Goal: Use online tool/utility: Utilize a website feature to perform a specific function

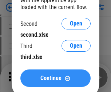
click at [55, 78] on span "Continue" at bounding box center [50, 78] width 21 height 6
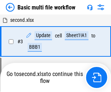
scroll to position [29, 0]
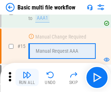
click at [27, 77] on img "button" at bounding box center [27, 74] width 9 height 9
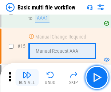
scroll to position [483, 0]
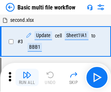
click at [27, 77] on img "button" at bounding box center [27, 74] width 9 height 9
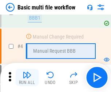
click at [27, 77] on img "button" at bounding box center [27, 74] width 9 height 9
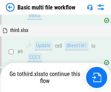
scroll to position [253, 0]
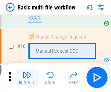
click at [27, 77] on img "button" at bounding box center [27, 74] width 9 height 9
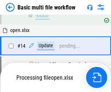
scroll to position [380, 0]
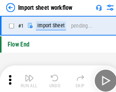
click at [27, 77] on img "button" at bounding box center [28, 74] width 9 height 9
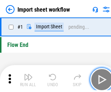
scroll to position [3, 0]
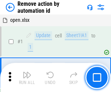
scroll to position [27, 0]
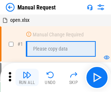
click at [27, 77] on img "button" at bounding box center [27, 74] width 9 height 9
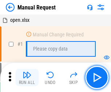
scroll to position [25, 0]
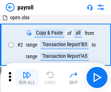
click at [27, 77] on img "button" at bounding box center [27, 74] width 9 height 9
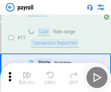
scroll to position [53, 0]
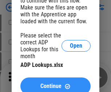
click at [55, 83] on span "Continue" at bounding box center [50, 86] width 21 height 6
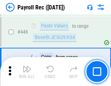
scroll to position [3725, 0]
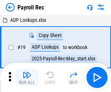
click at [27, 77] on img "button" at bounding box center [27, 74] width 9 height 9
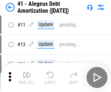
click at [27, 77] on img "button" at bounding box center [27, 74] width 9 height 9
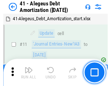
scroll to position [90, 0]
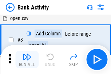
click at [27, 59] on img "button" at bounding box center [27, 56] width 9 height 9
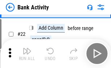
scroll to position [195, 0]
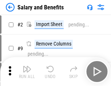
click at [27, 72] on img "button" at bounding box center [27, 69] width 9 height 9
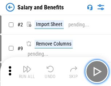
scroll to position [10, 0]
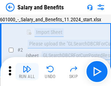
click at [27, 72] on img "button" at bounding box center [27, 69] width 9 height 9
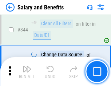
scroll to position [3400, 0]
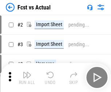
click at [27, 72] on img "button" at bounding box center [27, 74] width 9 height 9
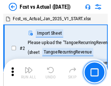
scroll to position [9, 0]
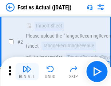
click at [27, 72] on img "button" at bounding box center [27, 69] width 9 height 9
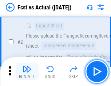
scroll to position [68, 0]
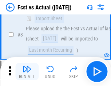
click at [27, 72] on img "button" at bounding box center [27, 69] width 9 height 9
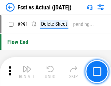
scroll to position [3437, 0]
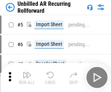
click at [27, 72] on img "button" at bounding box center [27, 74] width 9 height 9
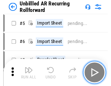
scroll to position [16, 0]
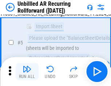
click at [27, 72] on img "button" at bounding box center [27, 69] width 9 height 9
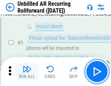
scroll to position [68, 0]
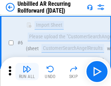
click at [27, 72] on img "button" at bounding box center [27, 69] width 9 height 9
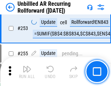
scroll to position [2467, 0]
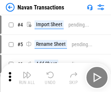
click at [27, 72] on img "button" at bounding box center [27, 74] width 9 height 9
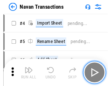
scroll to position [12, 0]
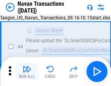
click at [27, 72] on img "button" at bounding box center [27, 69] width 9 height 9
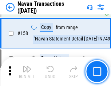
scroll to position [2354, 0]
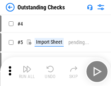
click at [27, 72] on img "button" at bounding box center [27, 69] width 9 height 9
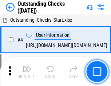
scroll to position [31, 0]
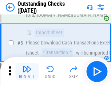
click at [27, 72] on img "button" at bounding box center [27, 69] width 9 height 9
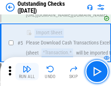
scroll to position [76, 0]
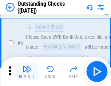
click at [27, 72] on img "button" at bounding box center [27, 69] width 9 height 9
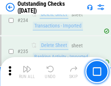
scroll to position [2205, 0]
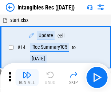
click at [27, 77] on img "button" at bounding box center [27, 74] width 9 height 9
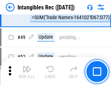
scroll to position [283, 0]
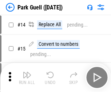
click at [27, 72] on img "button" at bounding box center [27, 74] width 9 height 9
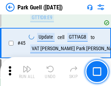
scroll to position [908, 0]
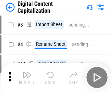
click at [27, 72] on img "button" at bounding box center [27, 74] width 9 height 9
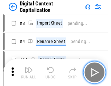
scroll to position [16, 0]
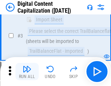
click at [27, 72] on img "button" at bounding box center [27, 69] width 9 height 9
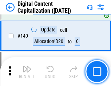
scroll to position [765, 0]
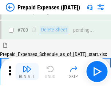
click at [27, 72] on img "button" at bounding box center [27, 69] width 9 height 9
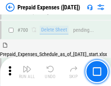
scroll to position [1954, 0]
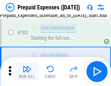
click at [27, 72] on img "button" at bounding box center [27, 69] width 9 height 9
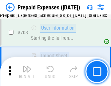
scroll to position [1997, 0]
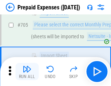
click at [27, 72] on img "button" at bounding box center [27, 69] width 9 height 9
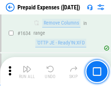
scroll to position [7070, 0]
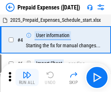
click at [27, 77] on img "button" at bounding box center [27, 74] width 9 height 9
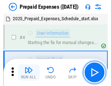
scroll to position [32, 0]
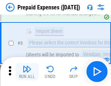
click at [27, 72] on img "button" at bounding box center [27, 69] width 9 height 9
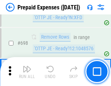
scroll to position [2529, 0]
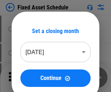
click at [27, 77] on img "button" at bounding box center [27, 74] width 9 height 9
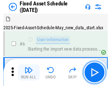
scroll to position [39, 0]
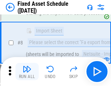
click at [27, 72] on img "button" at bounding box center [27, 69] width 9 height 9
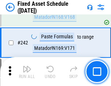
scroll to position [2249, 0]
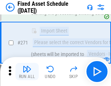
click at [27, 72] on img "button" at bounding box center [27, 69] width 9 height 9
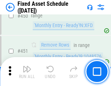
scroll to position [3246, 0]
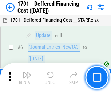
scroll to position [87, 0]
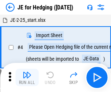
click at [27, 72] on img "button" at bounding box center [27, 74] width 9 height 9
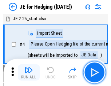
scroll to position [1, 0]
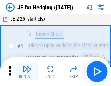
click at [27, 72] on img "button" at bounding box center [27, 69] width 9 height 9
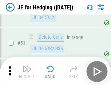
scroll to position [470, 0]
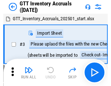
scroll to position [1, 0]
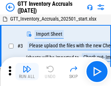
click at [27, 72] on img "button" at bounding box center [27, 69] width 9 height 9
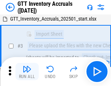
click at [27, 72] on img "button" at bounding box center [27, 69] width 9 height 9
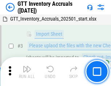
scroll to position [47, 0]
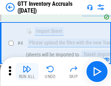
click at [27, 72] on img "button" at bounding box center [27, 69] width 9 height 9
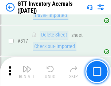
scroll to position [5512, 0]
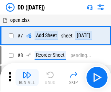
click at [27, 77] on img "button" at bounding box center [27, 74] width 9 height 9
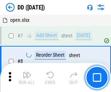
scroll to position [70, 0]
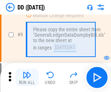
click at [27, 77] on img "button" at bounding box center [27, 74] width 9 height 9
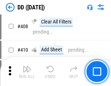
scroll to position [3249, 0]
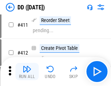
click at [27, 72] on img "button" at bounding box center [27, 69] width 9 height 9
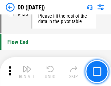
scroll to position [3476, 0]
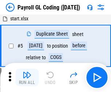
click at [27, 77] on img "button" at bounding box center [27, 74] width 9 height 9
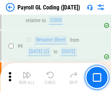
scroll to position [87, 0]
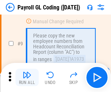
click at [27, 77] on img "button" at bounding box center [27, 74] width 9 height 9
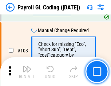
scroll to position [1704, 0]
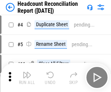
click at [27, 77] on img "button" at bounding box center [27, 74] width 9 height 9
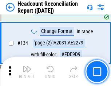
scroll to position [873, 0]
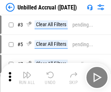
click at [27, 77] on img "button" at bounding box center [27, 74] width 9 height 9
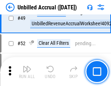
scroll to position [659, 0]
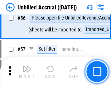
click at [27, 72] on img "button" at bounding box center [27, 69] width 9 height 9
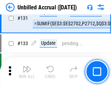
scroll to position [2163, 0]
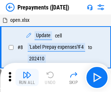
click at [27, 77] on img "button" at bounding box center [27, 74] width 9 height 9
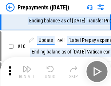
scroll to position [45, 0]
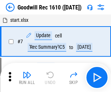
scroll to position [124, 0]
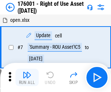
click at [27, 77] on img "button" at bounding box center [27, 74] width 9 height 9
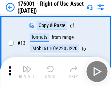
scroll to position [47, 0]
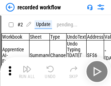
click at [27, 72] on img "button" at bounding box center [27, 69] width 9 height 9
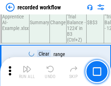
scroll to position [2270, 0]
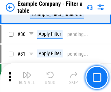
scroll to position [664, 0]
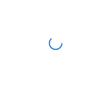
scroll to position [11, 0]
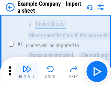
click at [27, 72] on img "button" at bounding box center [27, 69] width 9 height 9
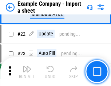
scroll to position [160, 0]
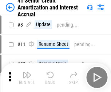
click at [27, 72] on img "button" at bounding box center [27, 74] width 9 height 9
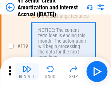
click at [27, 72] on img "button" at bounding box center [27, 69] width 9 height 9
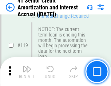
scroll to position [685, 0]
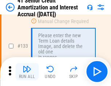
click at [27, 72] on img "button" at bounding box center [27, 69] width 9 height 9
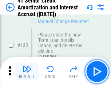
scroll to position [759, 0]
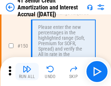
click at [27, 72] on img "button" at bounding box center [27, 69] width 9 height 9
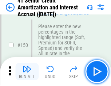
scroll to position [835, 0]
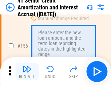
click at [27, 72] on img "button" at bounding box center [27, 69] width 9 height 9
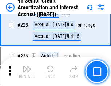
scroll to position [1626, 0]
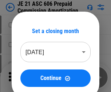
click at [27, 72] on img "button" at bounding box center [27, 74] width 9 height 9
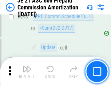
scroll to position [1336, 0]
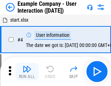
click at [27, 72] on img "button" at bounding box center [27, 69] width 9 height 9
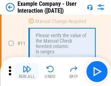
click at [27, 72] on img "button" at bounding box center [27, 69] width 9 height 9
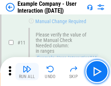
scroll to position [157, 0]
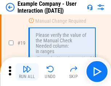
click at [27, 72] on img "button" at bounding box center [27, 69] width 9 height 9
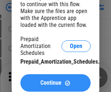
click at [55, 83] on span "Continue" at bounding box center [50, 83] width 21 height 6
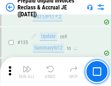
scroll to position [941, 0]
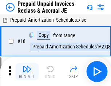
click at [27, 72] on img "button" at bounding box center [27, 69] width 9 height 9
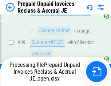
scroll to position [487, 0]
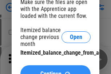
click at [55, 71] on span "Continue" at bounding box center [50, 74] width 21 height 6
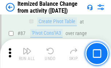
scroll to position [710, 0]
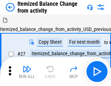
scroll to position [11, 0]
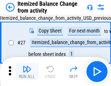
click at [27, 72] on img "button" at bounding box center [27, 69] width 9 height 9
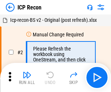
scroll to position [3, 0]
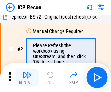
click at [27, 77] on img "button" at bounding box center [27, 74] width 9 height 9
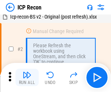
click at [27, 77] on img "button" at bounding box center [27, 74] width 9 height 9
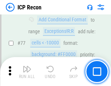
scroll to position [653, 0]
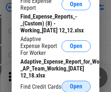
click at [76, 86] on span "Open" at bounding box center [76, 87] width 12 height 6
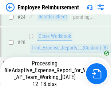
scroll to position [340, 0]
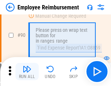
click at [27, 72] on img "button" at bounding box center [27, 69] width 9 height 9
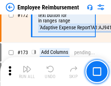
click at [27, 72] on img "button" at bounding box center [27, 69] width 9 height 9
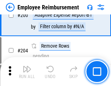
scroll to position [1837, 0]
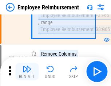
click at [27, 72] on img "button" at bounding box center [27, 69] width 9 height 9
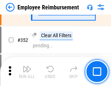
click at [27, 72] on img "button" at bounding box center [27, 69] width 9 height 9
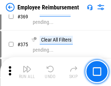
scroll to position [3744, 0]
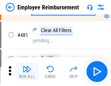
click at [27, 72] on img "button" at bounding box center [27, 69] width 9 height 9
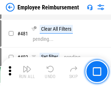
scroll to position [4440, 0]
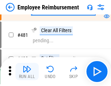
click at [27, 72] on img "button" at bounding box center [27, 69] width 9 height 9
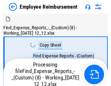
scroll to position [25, 0]
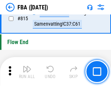
scroll to position [6501, 0]
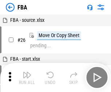
scroll to position [7, 0]
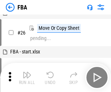
click at [27, 77] on img "button" at bounding box center [27, 74] width 9 height 9
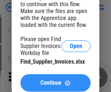
click at [55, 83] on span "Continue" at bounding box center [50, 83] width 21 height 6
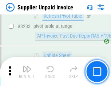
scroll to position [17685, 0]
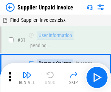
scroll to position [24, 0]
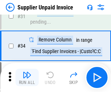
click at [27, 77] on img "button" at bounding box center [27, 74] width 9 height 9
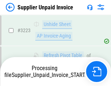
scroll to position [17598, 0]
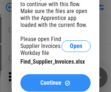
click at [55, 83] on span "Continue" at bounding box center [50, 83] width 21 height 6
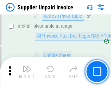
scroll to position [17685, 0]
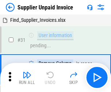
scroll to position [24, 0]
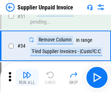
click at [27, 77] on img "button" at bounding box center [27, 74] width 9 height 9
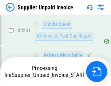
scroll to position [17660, 0]
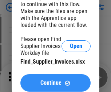
click at [55, 83] on span "Continue" at bounding box center [50, 83] width 21 height 6
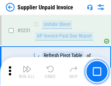
scroll to position [17685, 0]
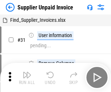
scroll to position [24, 0]
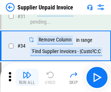
click at [27, 77] on img "button" at bounding box center [27, 74] width 9 height 9
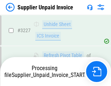
scroll to position [17660, 0]
